Goal: Obtain resource: Obtain resource

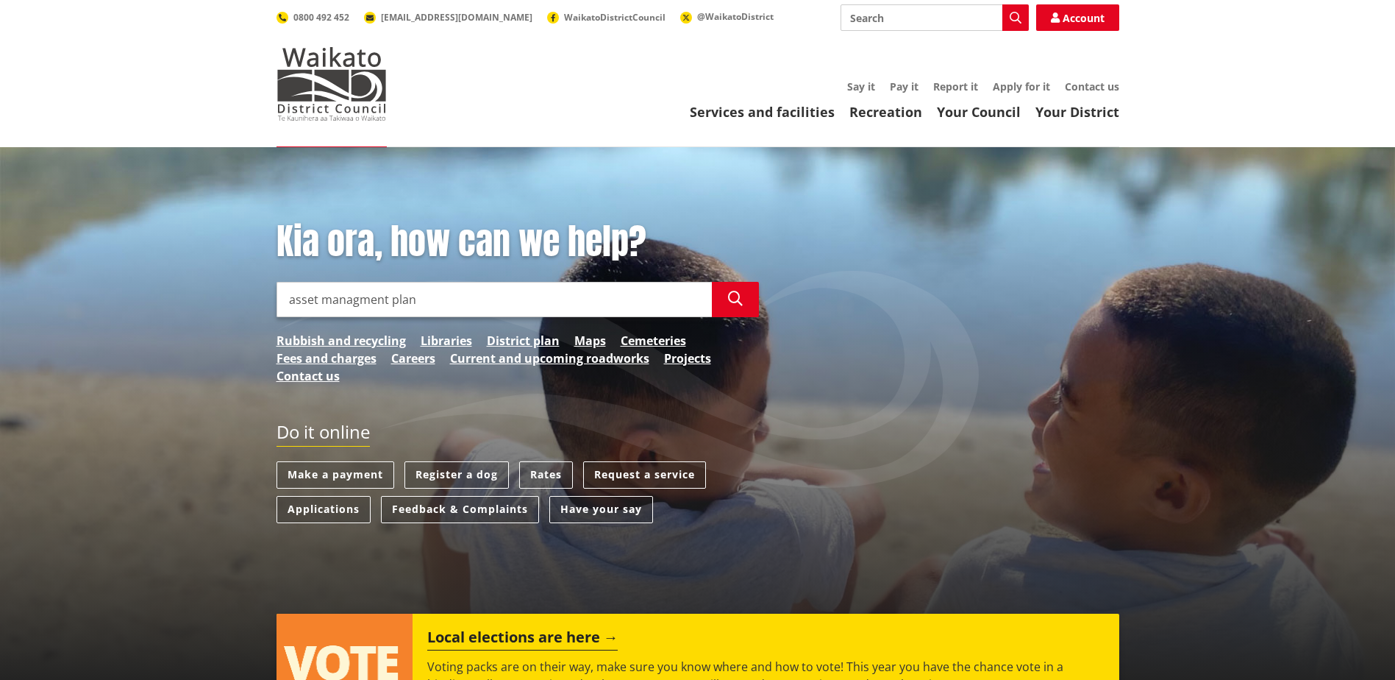
type input "asset managment plan"
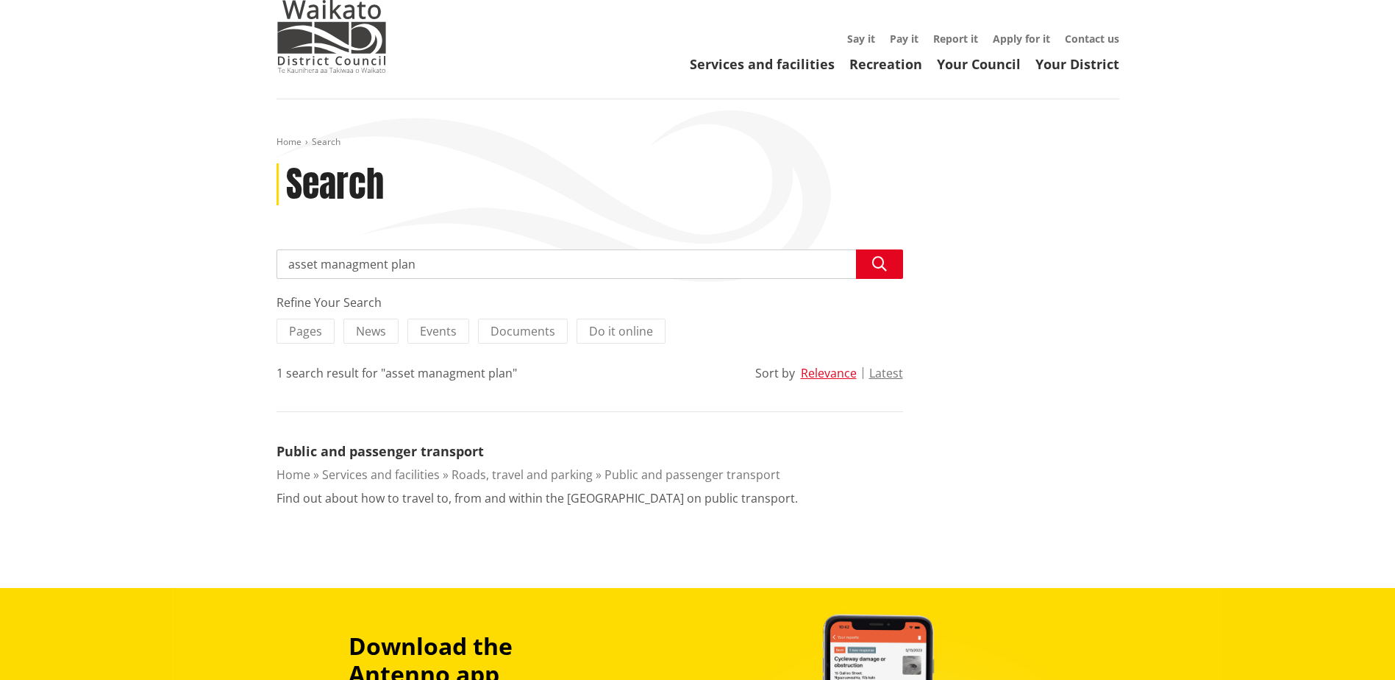
scroll to position [74, 0]
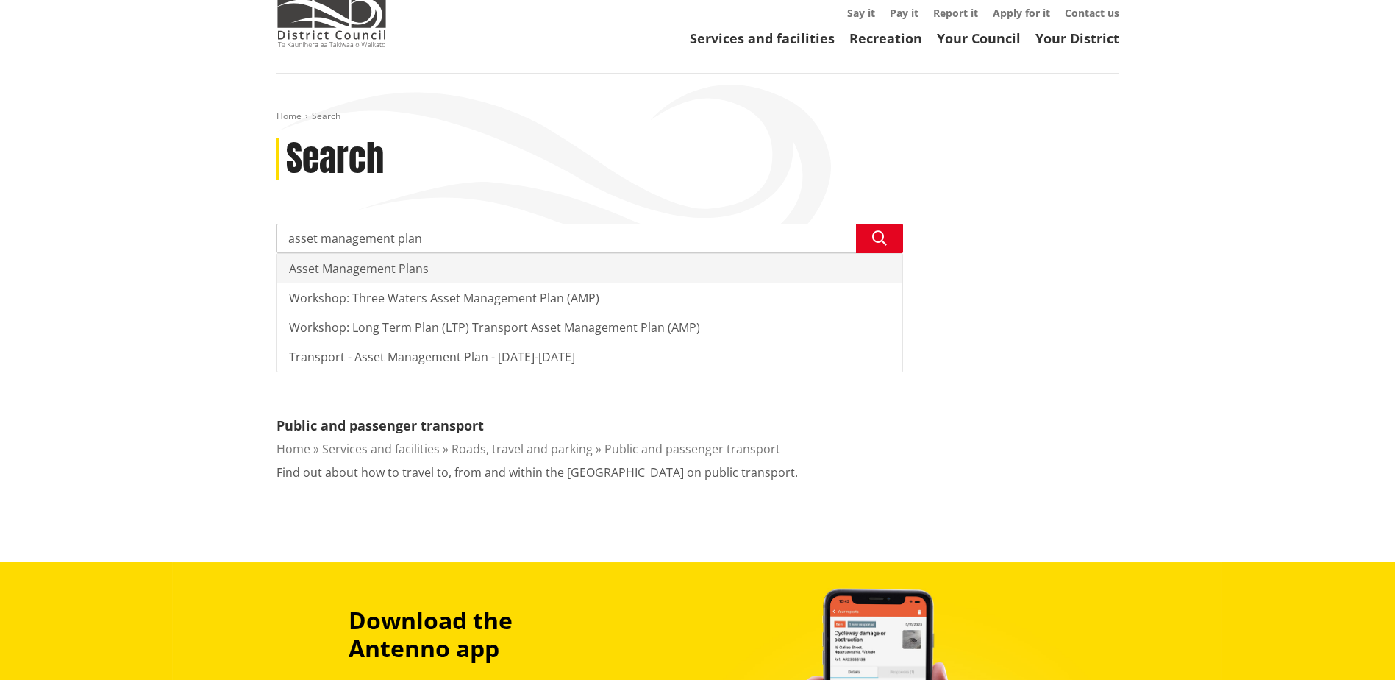
click at [386, 270] on div "Asset Management Plans" at bounding box center [589, 268] width 625 height 29
type input "Asset Management Plans"
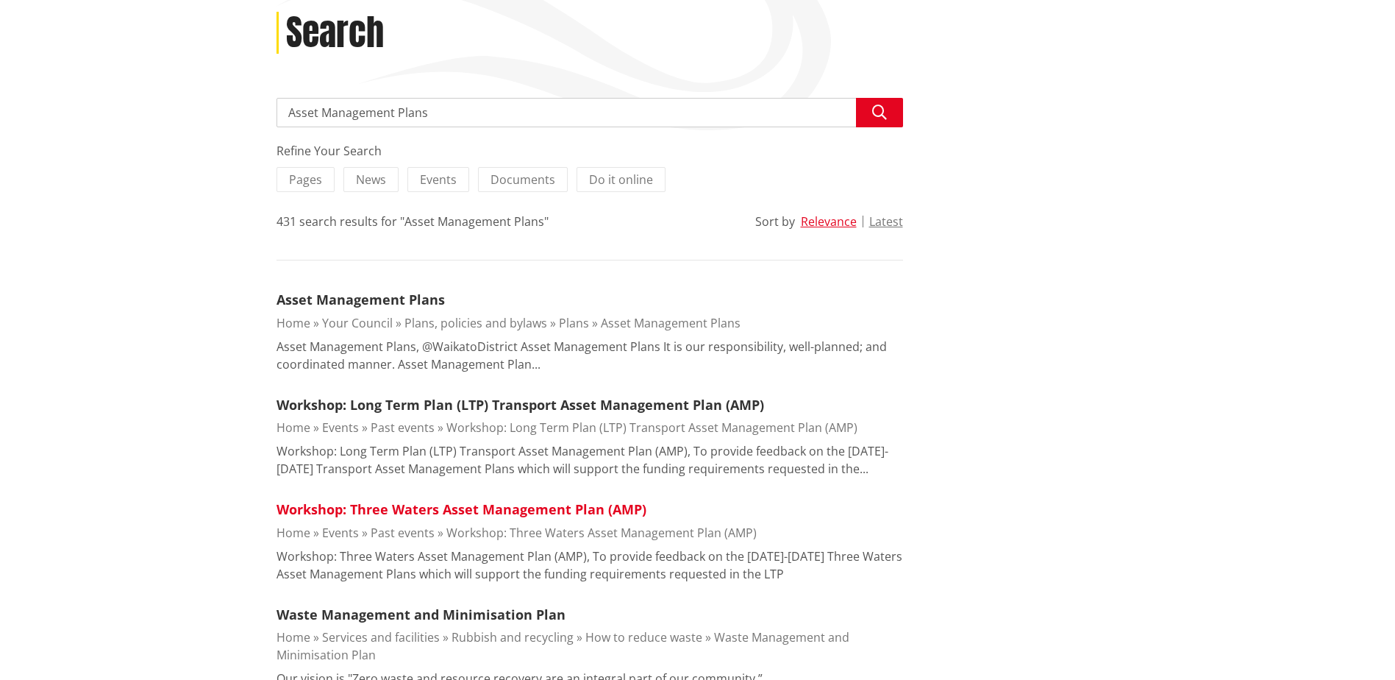
scroll to position [221, 0]
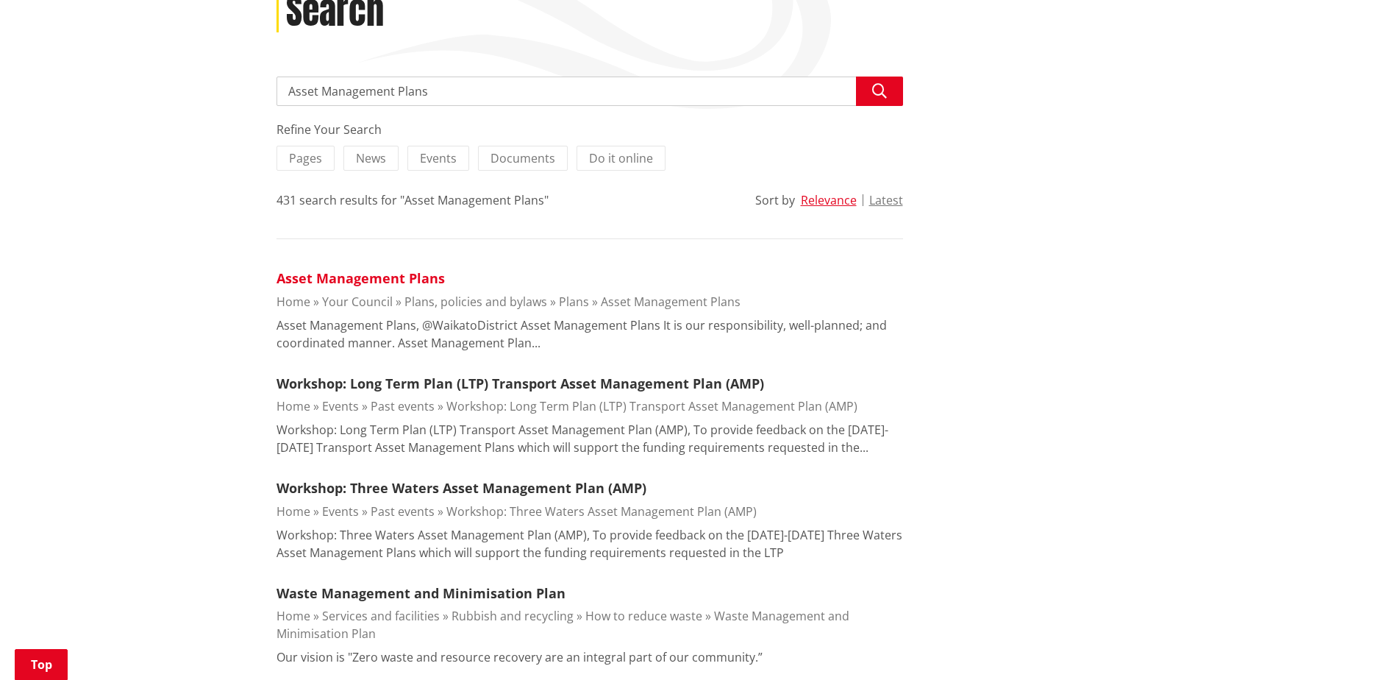
click at [398, 276] on link "Asset Management Plans" at bounding box center [361, 278] width 168 height 18
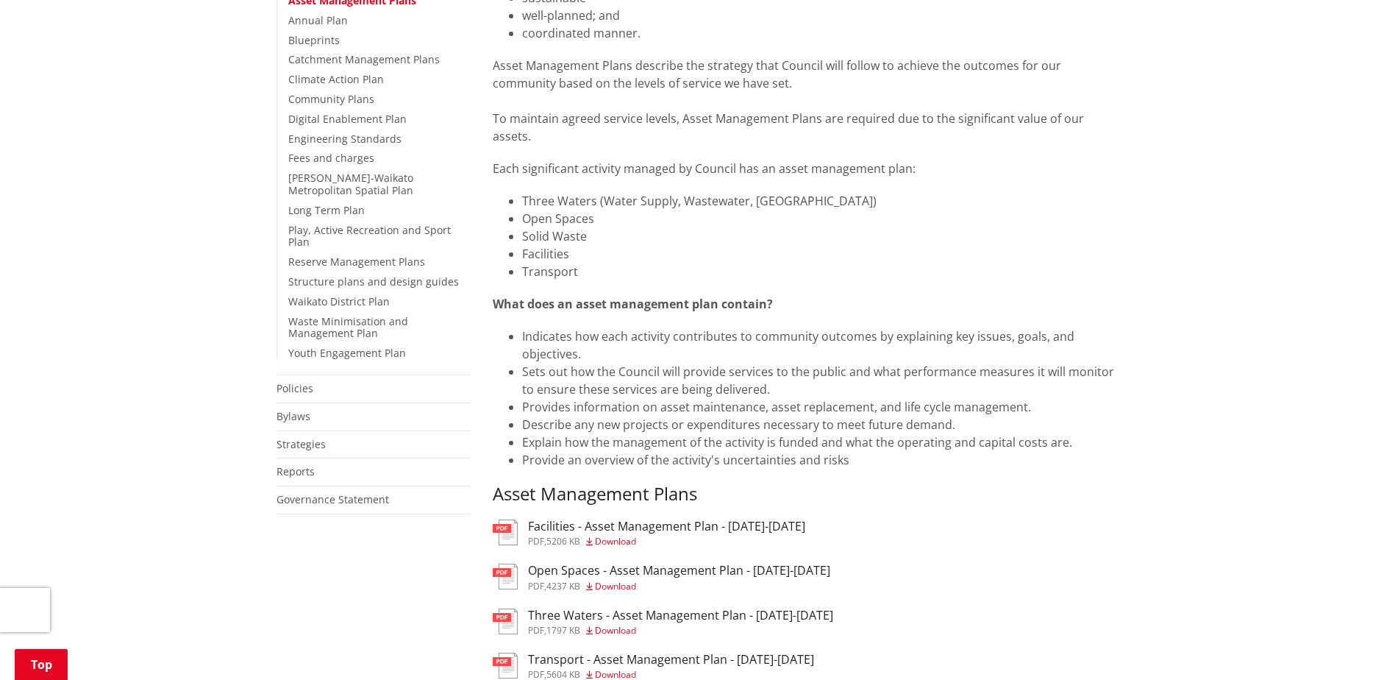
scroll to position [515, 0]
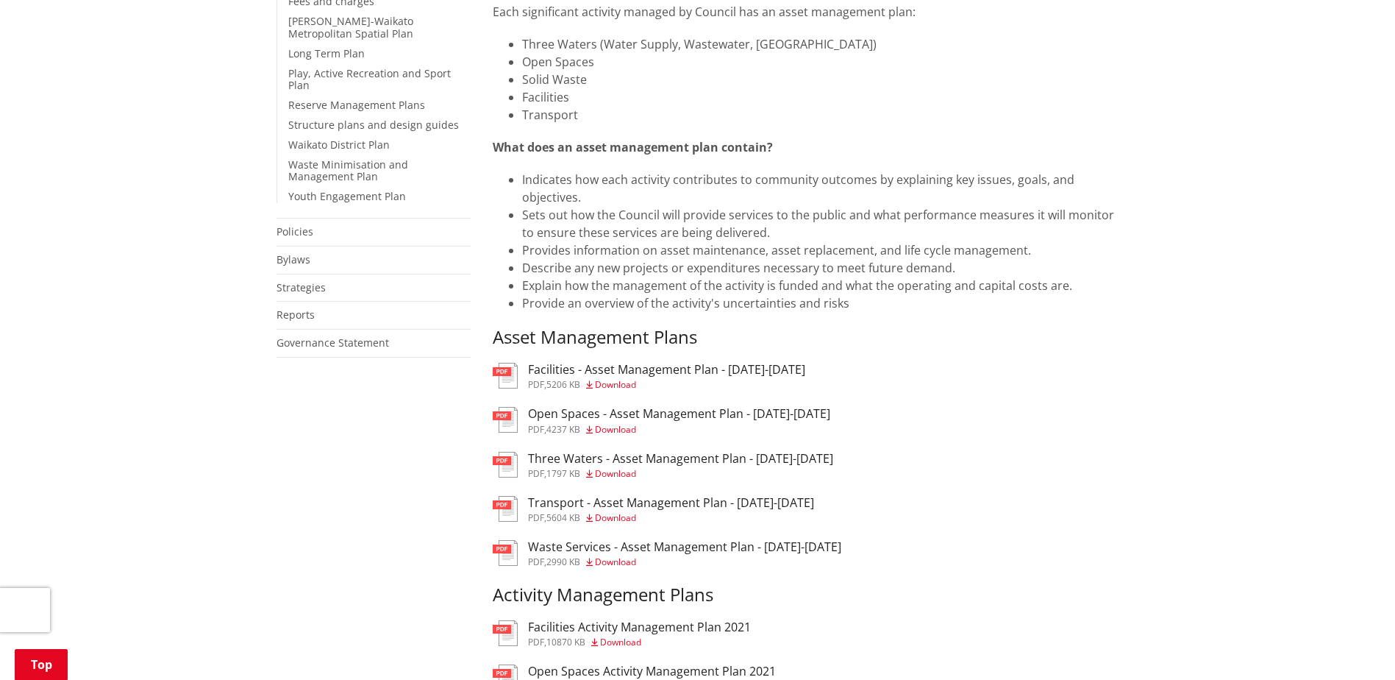
click at [598, 377] on h3 "Facilities - Asset Management Plan - 2025-2034" at bounding box center [666, 370] width 277 height 14
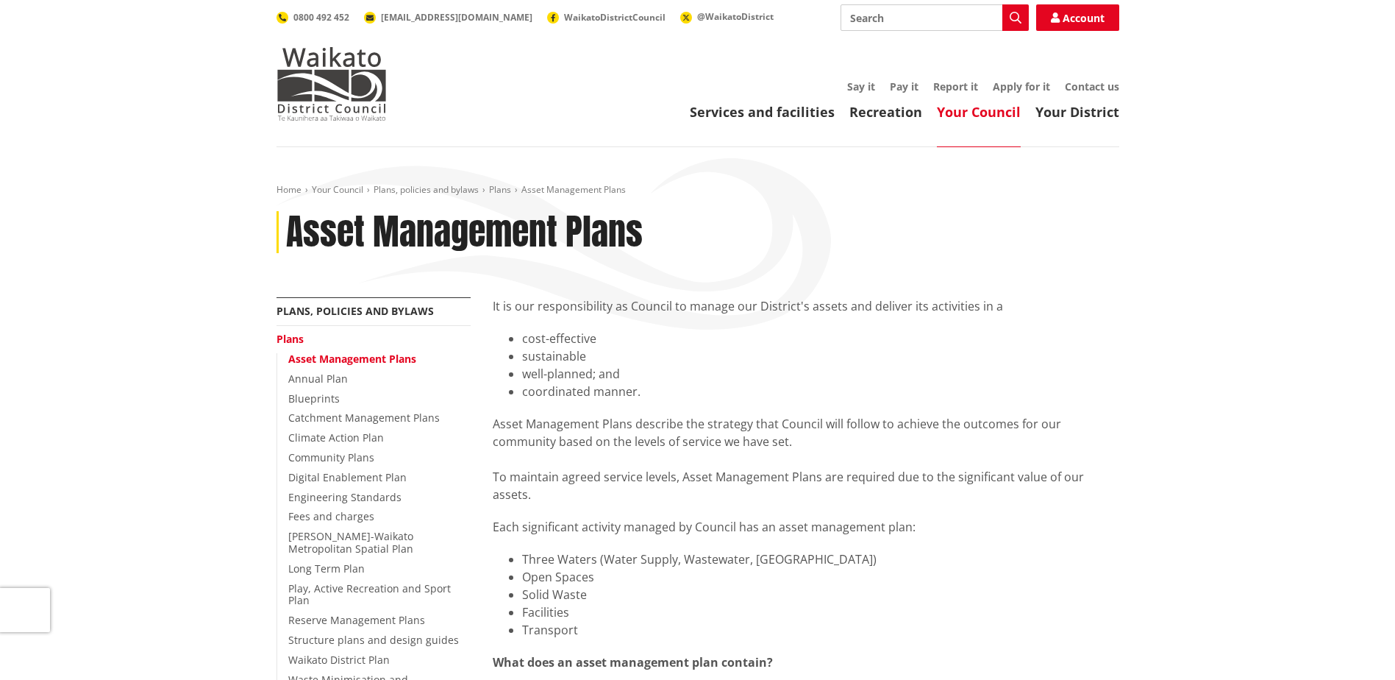
scroll to position [515, 0]
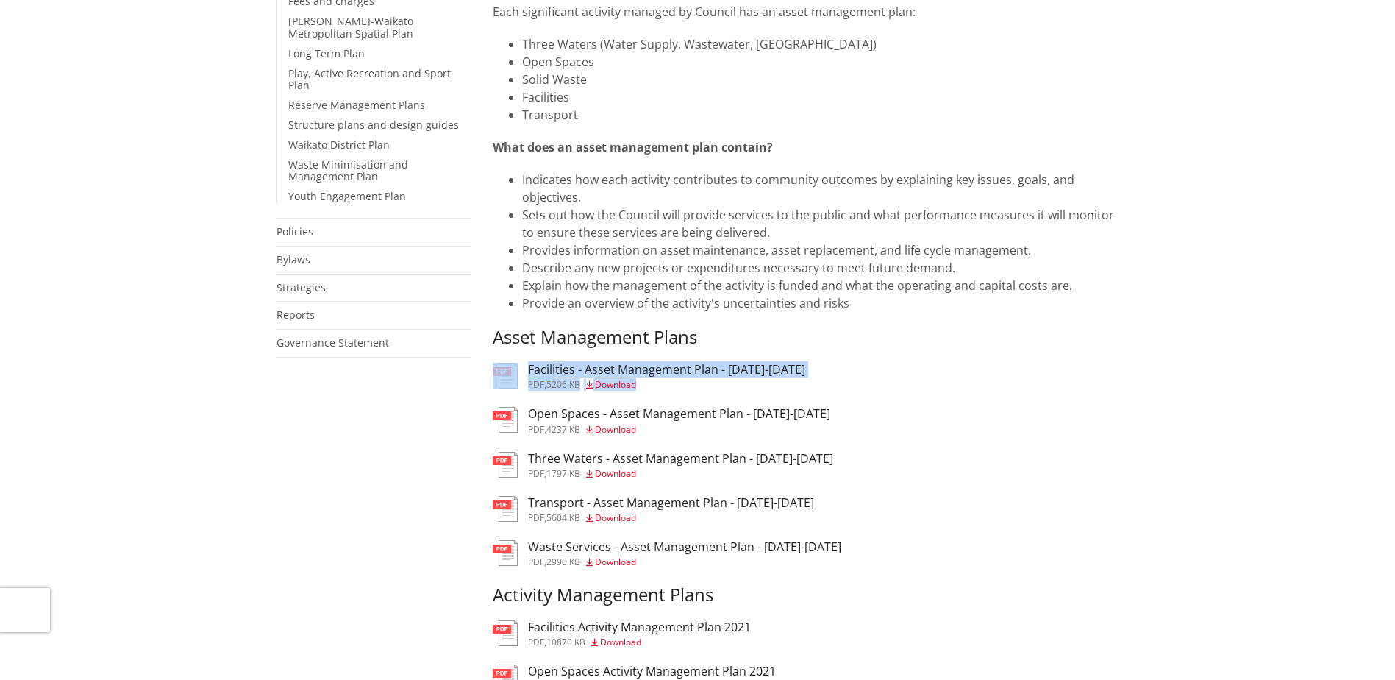
drag, startPoint x: 835, startPoint y: 360, endPoint x: 598, endPoint y: 360, distance: 236.9
click at [598, 360] on div "It is our responsibility as Council to manage our District's assets and deliver…" at bounding box center [806, 393] width 649 height 1223
drag, startPoint x: 598, startPoint y: 360, endPoint x: 808, endPoint y: 366, distance: 210.4
click at [808, 363] on div "It is our responsibility as Council to manage our District's assets and deliver…" at bounding box center [806, 393] width 649 height 1223
drag, startPoint x: 808, startPoint y: 369, endPoint x: 531, endPoint y: 371, distance: 276.6
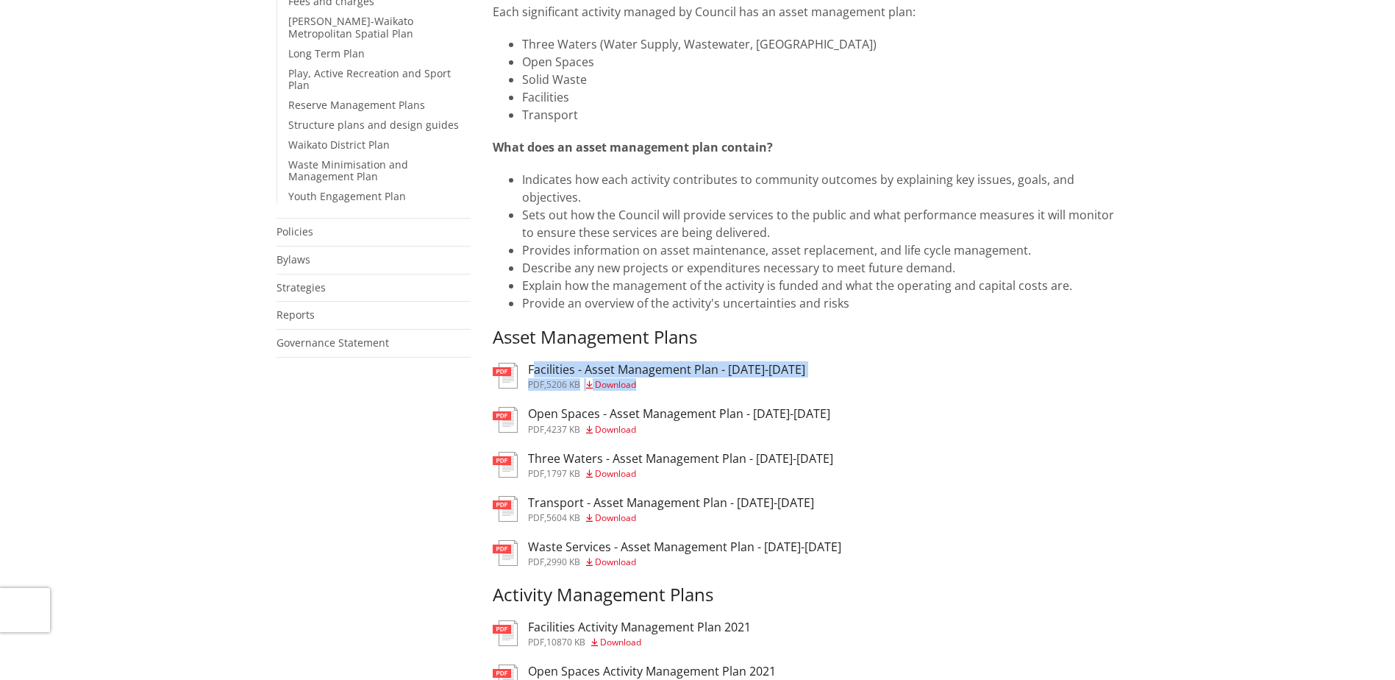
click at [531, 371] on div "pdf Facilities - Asset Management Plan - [DATE]-[DATE] pdf , 5206 KB Download" at bounding box center [806, 377] width 627 height 29
click at [847, 361] on div "It is our responsibility as Council to manage our District's assets and deliver…" at bounding box center [806, 393] width 649 height 1223
drag, startPoint x: 786, startPoint y: 370, endPoint x: 529, endPoint y: 373, distance: 257.5
click at [529, 373] on div "pdf Facilities - Asset Management Plan - [DATE]-[DATE] pdf , 5206 KB Download" at bounding box center [806, 377] width 627 height 29
copy div "Facilities - Asset Management Plan - [DATE]-[DATE] pdf , 5206 KB Download"
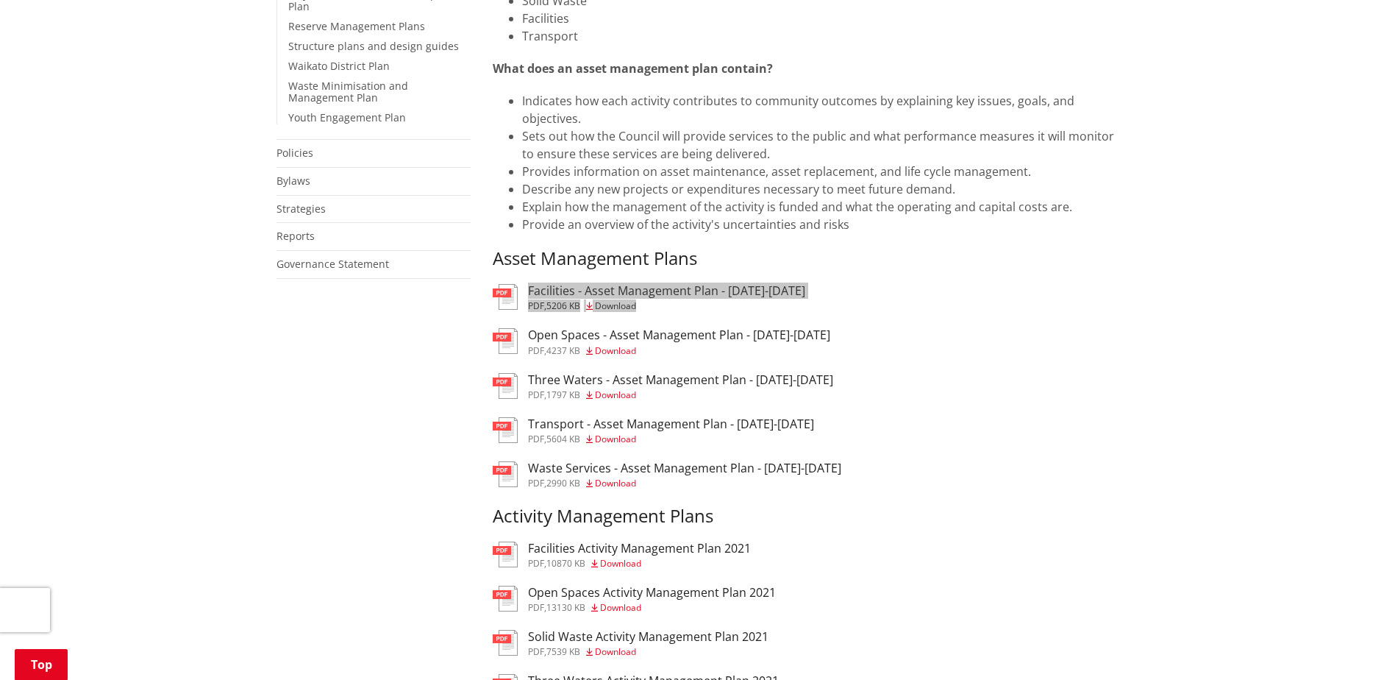
scroll to position [736, 0]
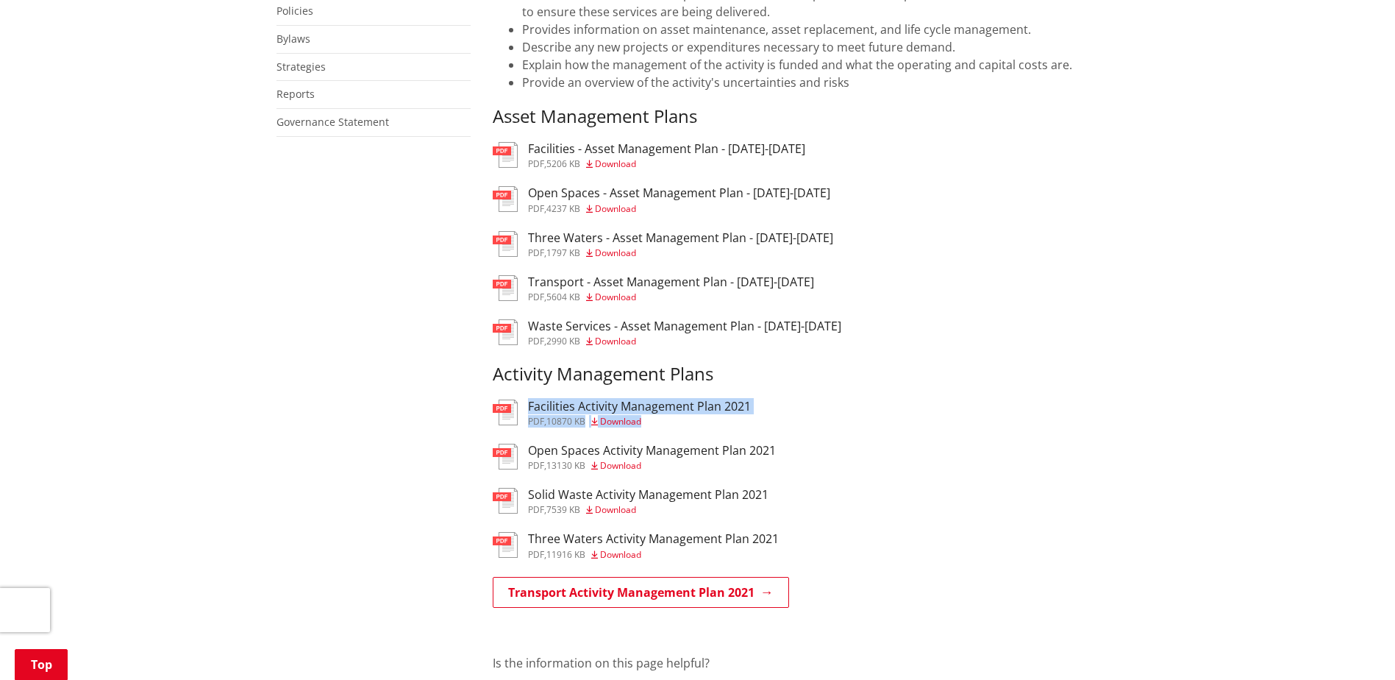
drag, startPoint x: 780, startPoint y: 412, endPoint x: 520, endPoint y: 413, distance: 259.7
click at [520, 413] on div "pdf Facilities Activity Management Plan 2021 pdf , 10870 KB Download" at bounding box center [806, 413] width 627 height 29
copy div "Facilities Activity Management Plan 2021 pdf , 10870 KB Download"
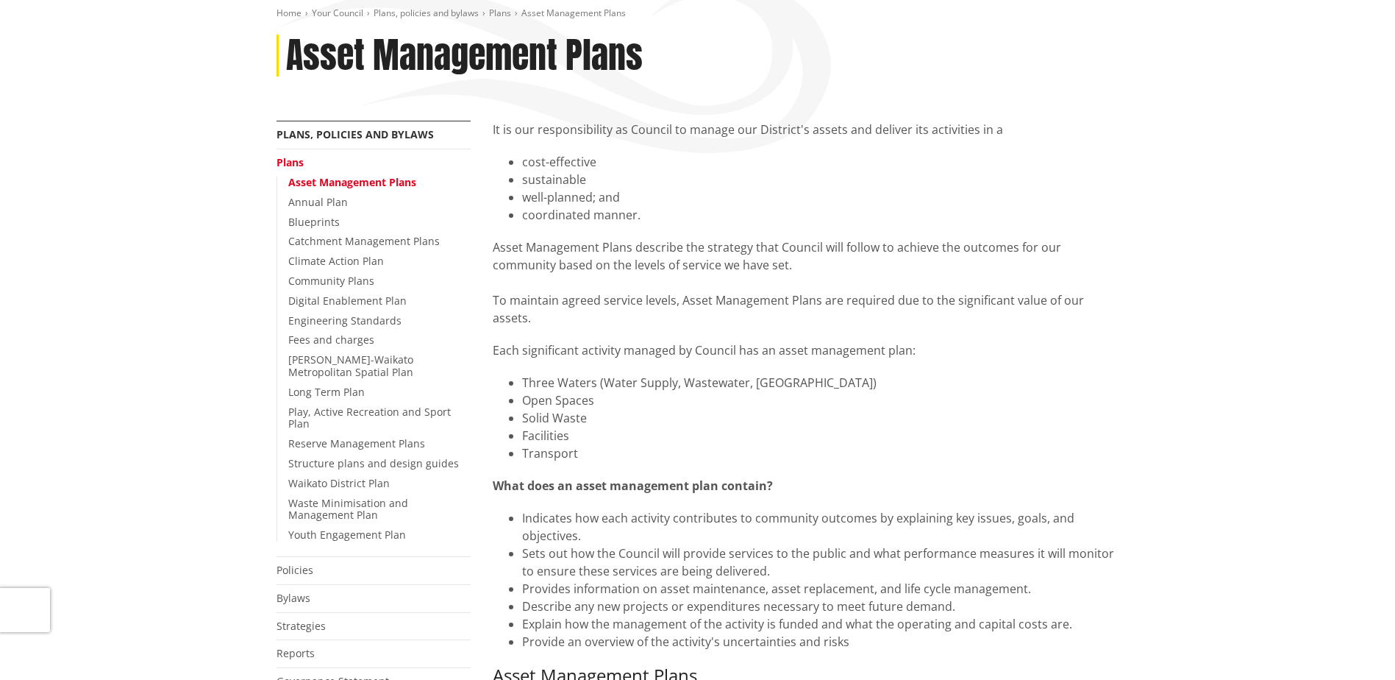
scroll to position [221, 0]
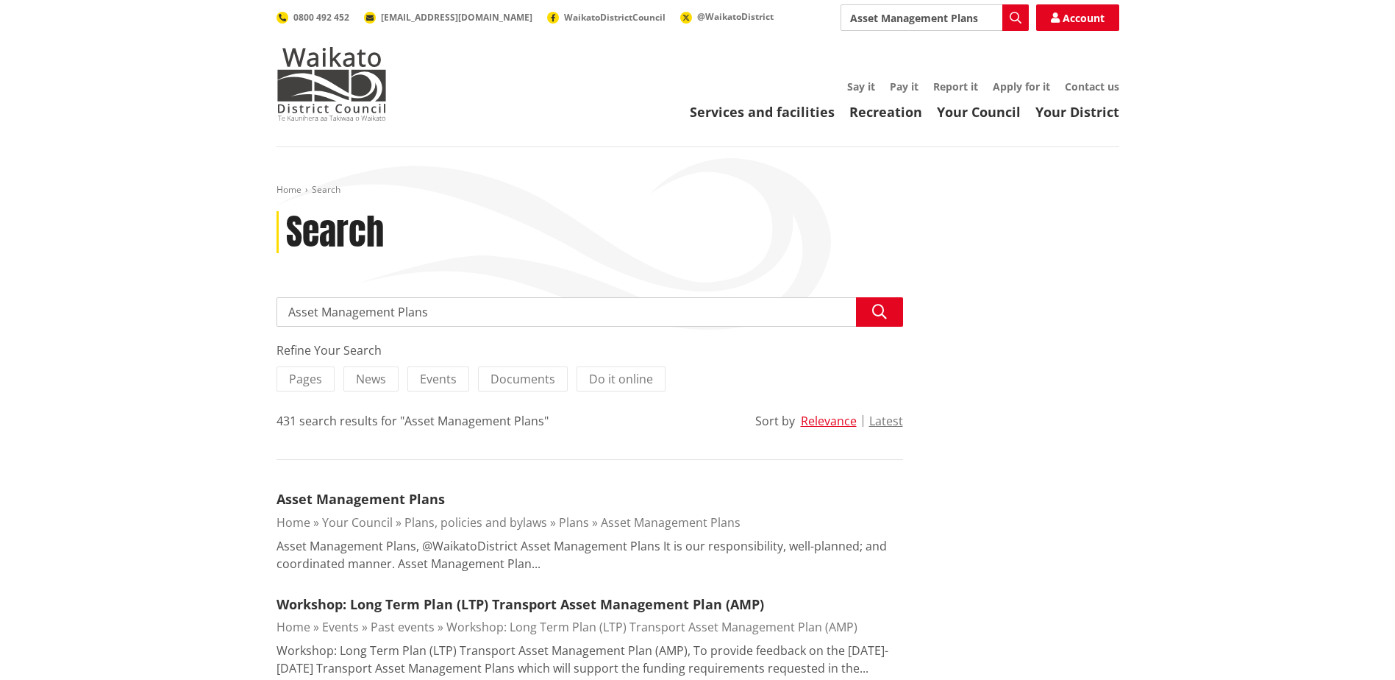
drag, startPoint x: 462, startPoint y: 314, endPoint x: 146, endPoint y: 282, distance: 317.2
type input "loing term plan"
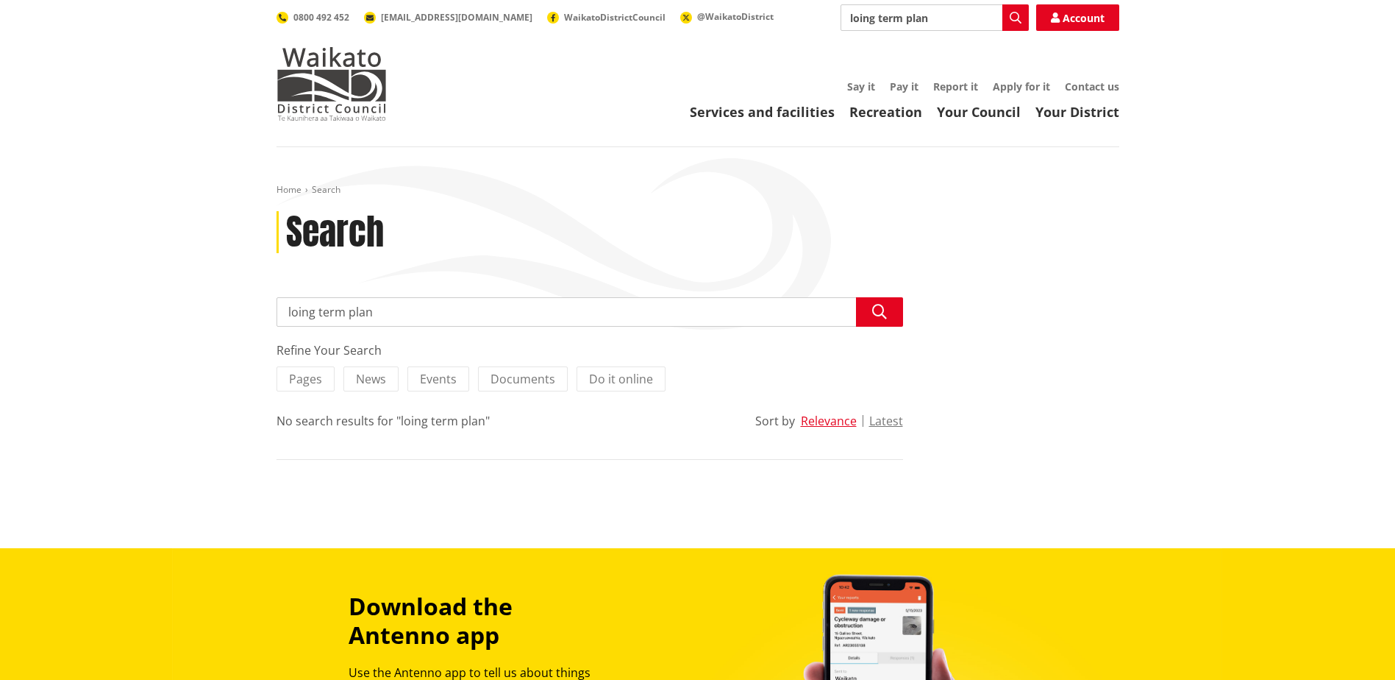
click at [305, 310] on input "loing term plan" at bounding box center [590, 311] width 627 height 29
type input "long term plan"
click at [890, 316] on button "Search" at bounding box center [879, 311] width 47 height 29
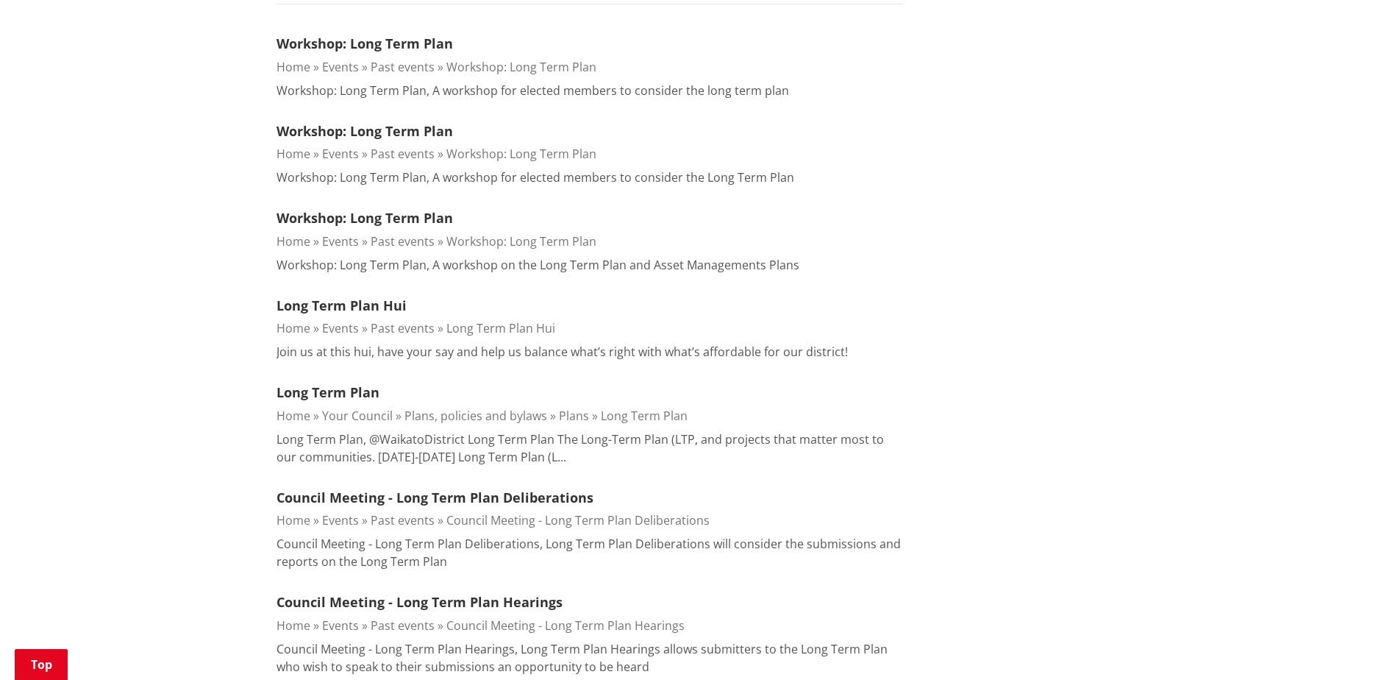
scroll to position [588, 0]
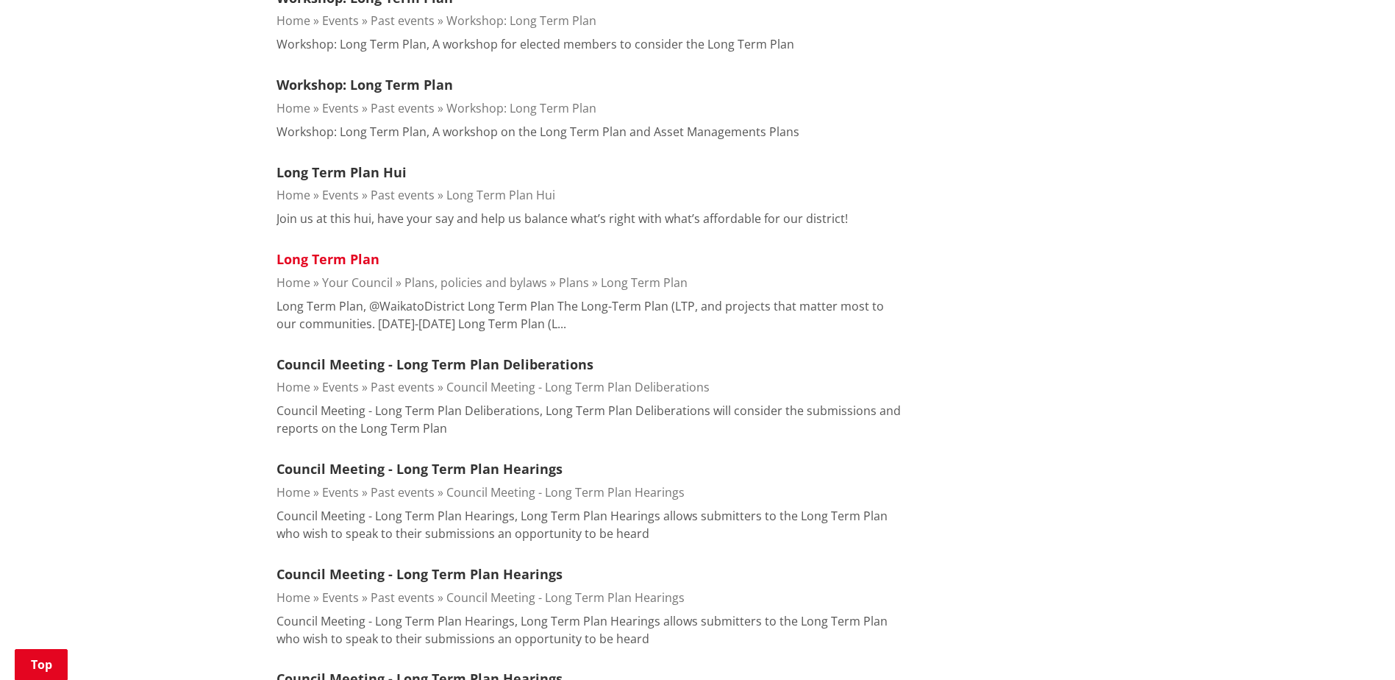
click at [319, 256] on link "Long Term Plan" at bounding box center [328, 259] width 103 height 18
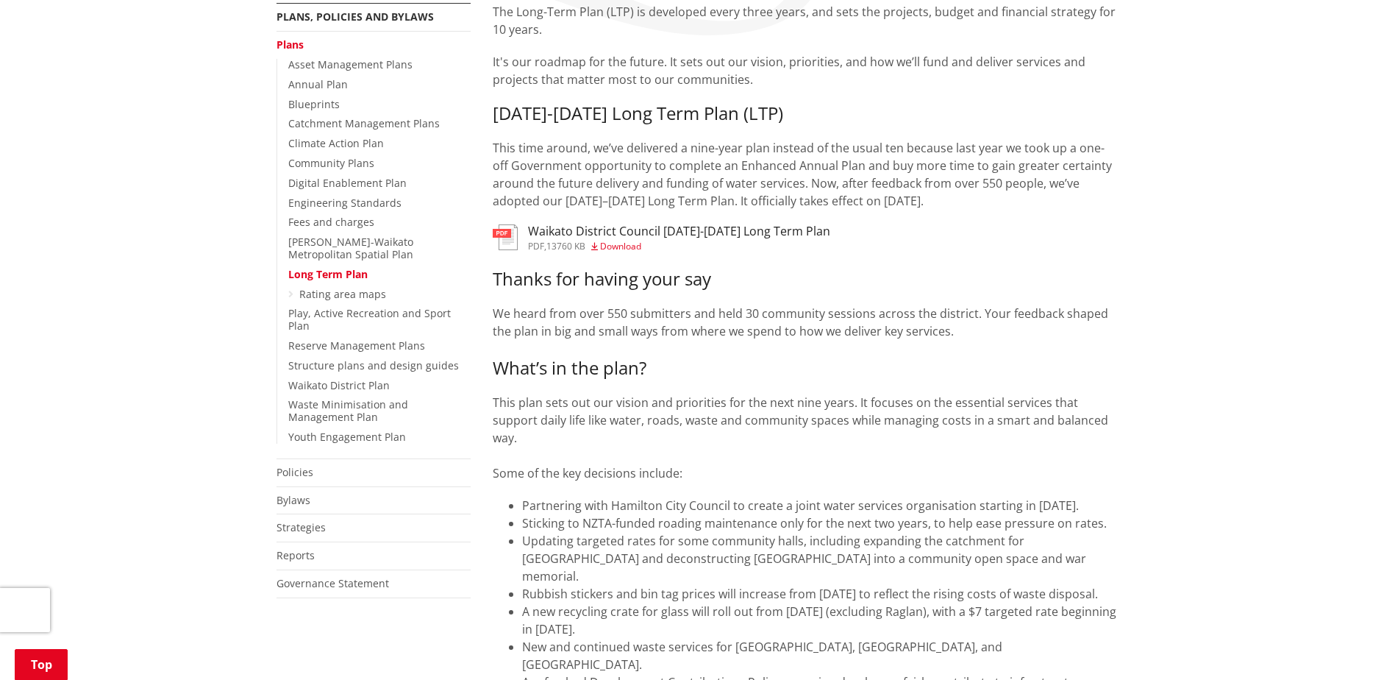
scroll to position [147, 0]
